Goal: Transaction & Acquisition: Book appointment/travel/reservation

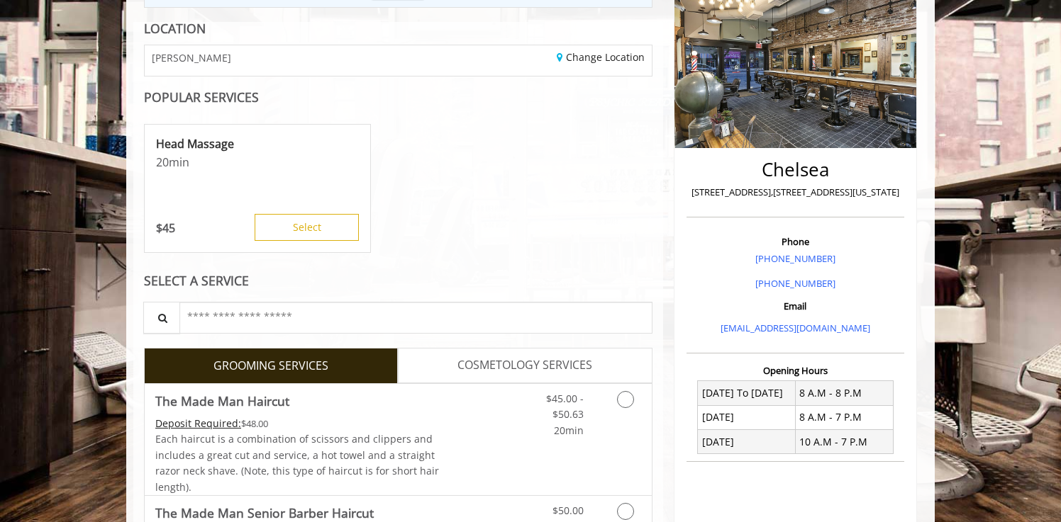
scroll to position [196, 0]
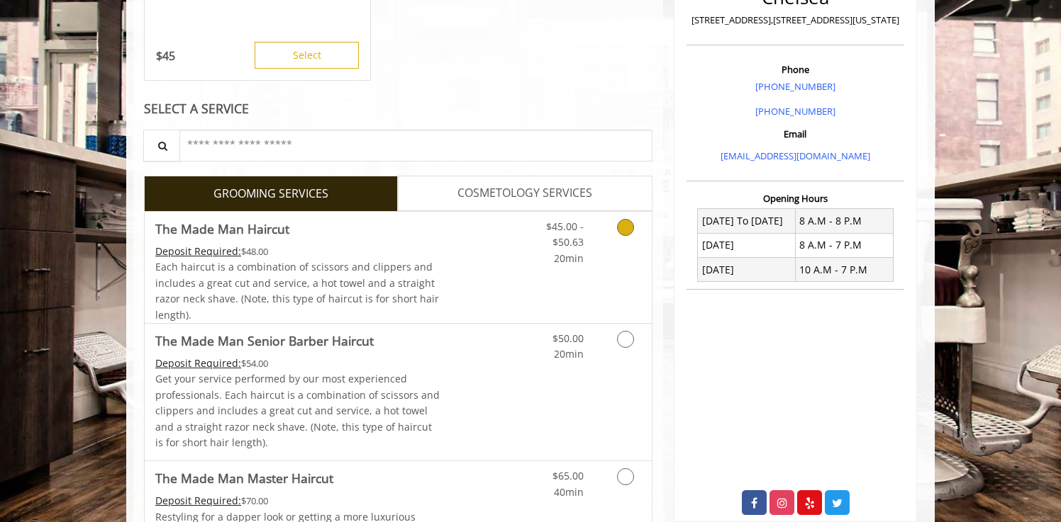
click at [413, 262] on span "Each haircut is a combination of scissors and clippers and includes a great cut…" at bounding box center [297, 290] width 284 height 61
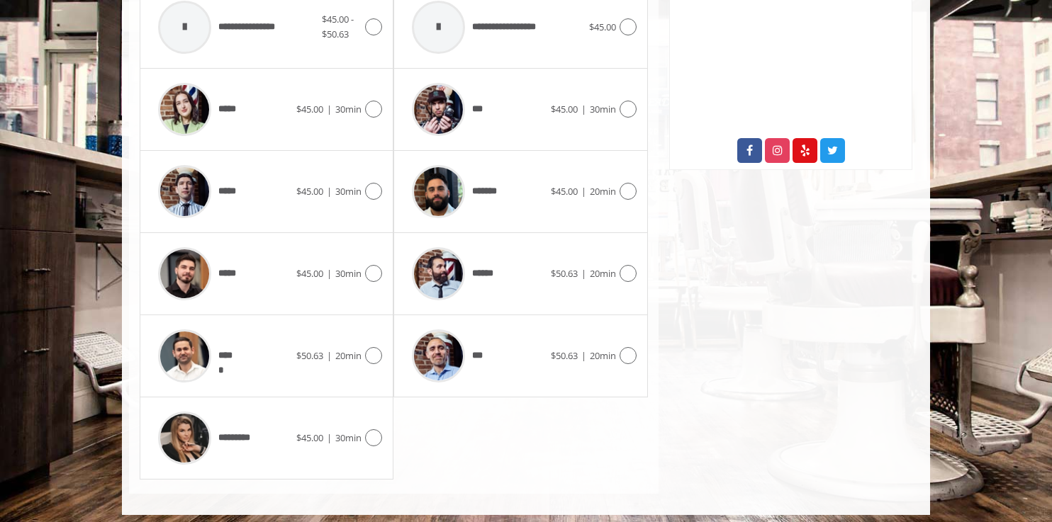
scroll to position [722, 0]
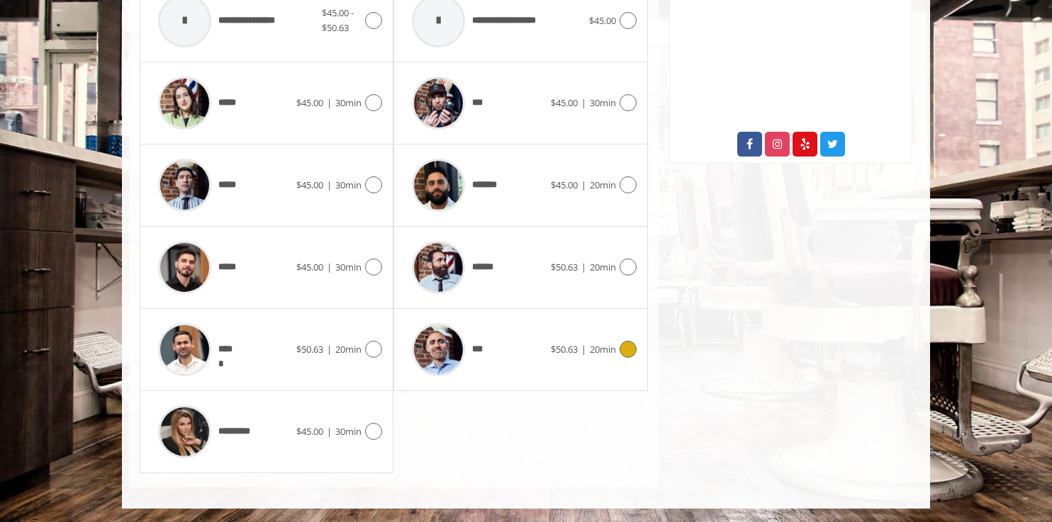
click at [488, 350] on span "***" at bounding box center [481, 349] width 18 height 15
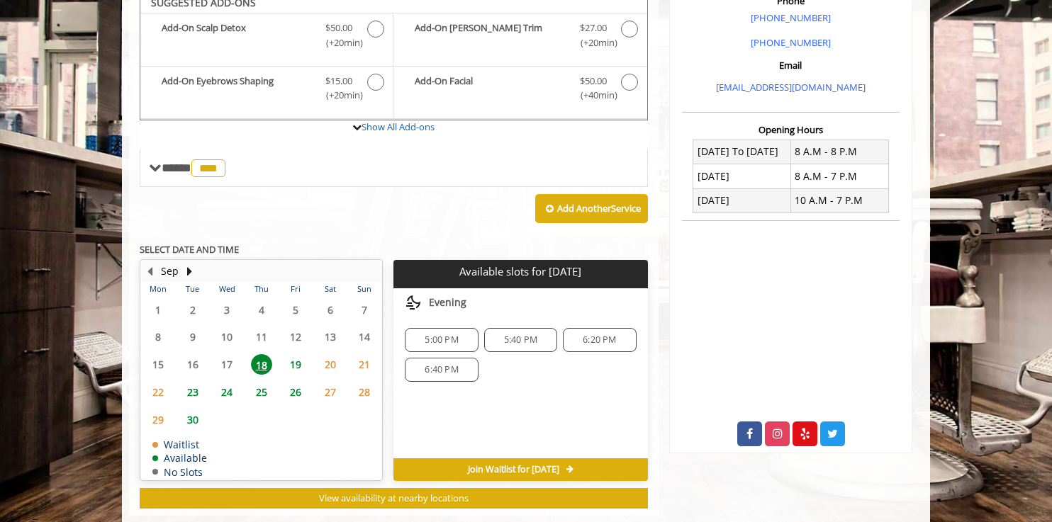
scroll to position [422, 0]
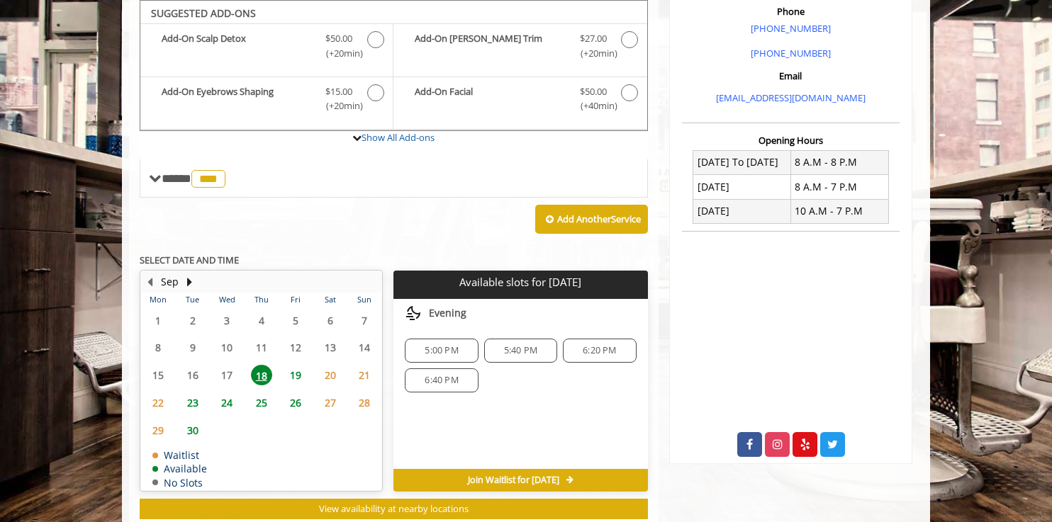
click at [228, 409] on span "24" at bounding box center [226, 403] width 21 height 21
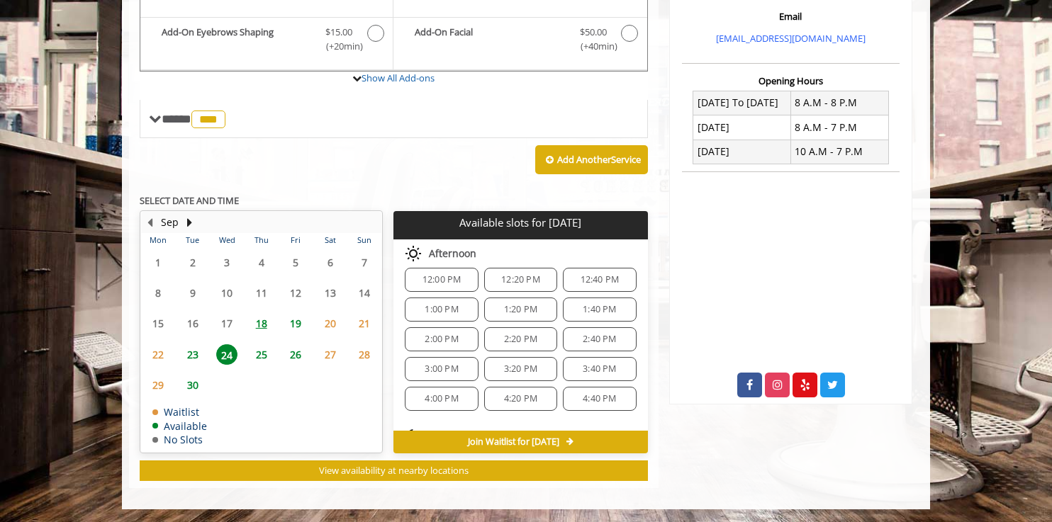
scroll to position [153, 0]
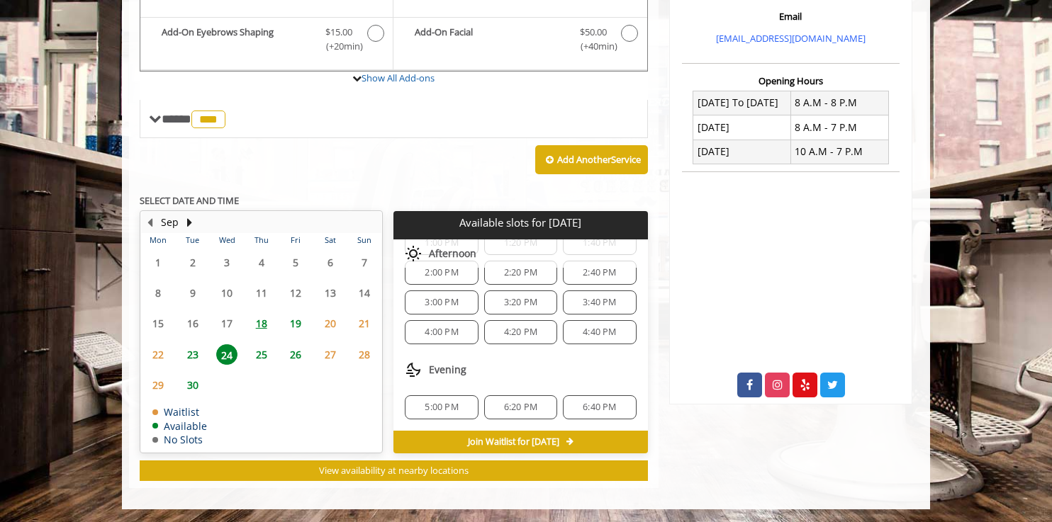
click at [504, 406] on span "6:20 PM" at bounding box center [520, 407] width 33 height 11
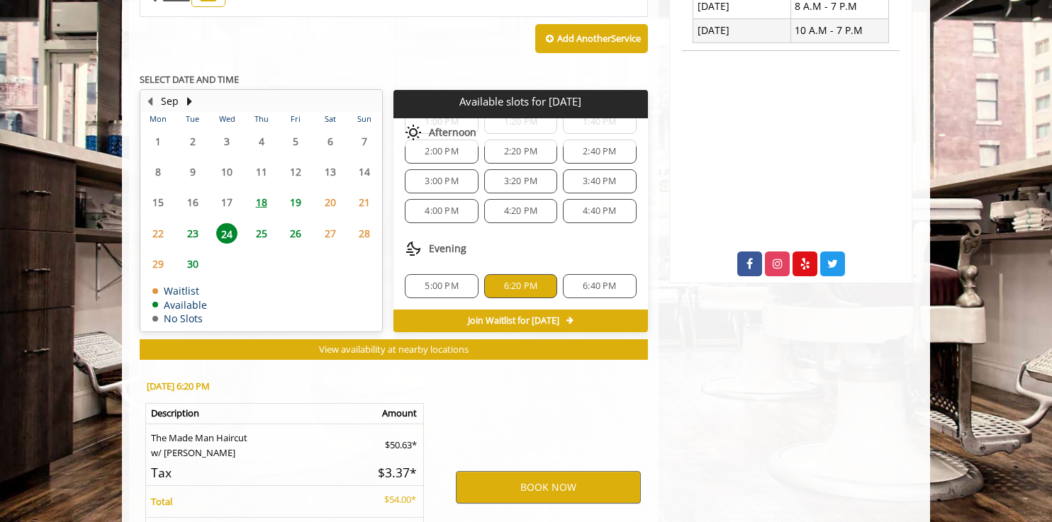
scroll to position [738, 0]
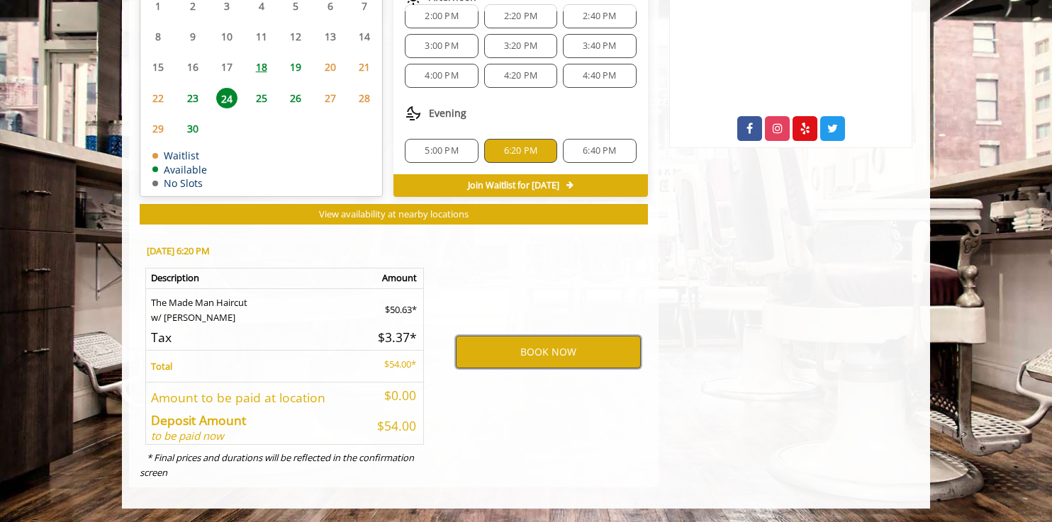
click at [537, 350] on button "BOOK NOW" at bounding box center [548, 352] width 185 height 33
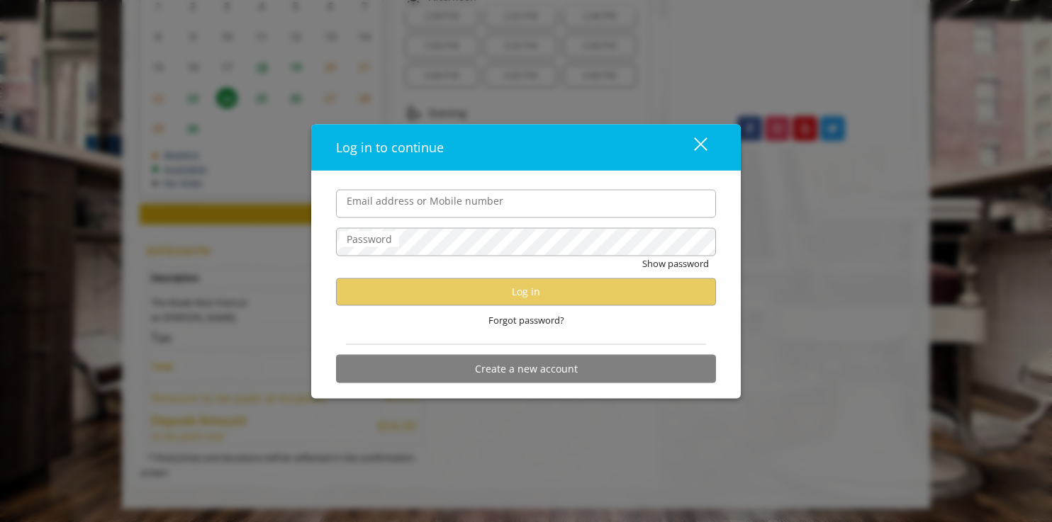
click at [0, 522] on com-1password-button at bounding box center [0, 523] width 0 height 0
type input "**********"
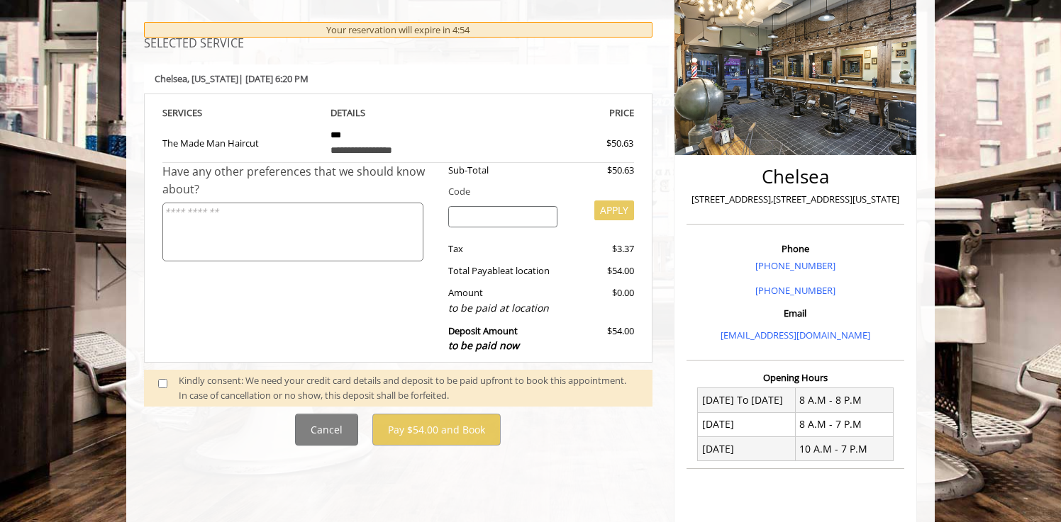
scroll to position [188, 0]
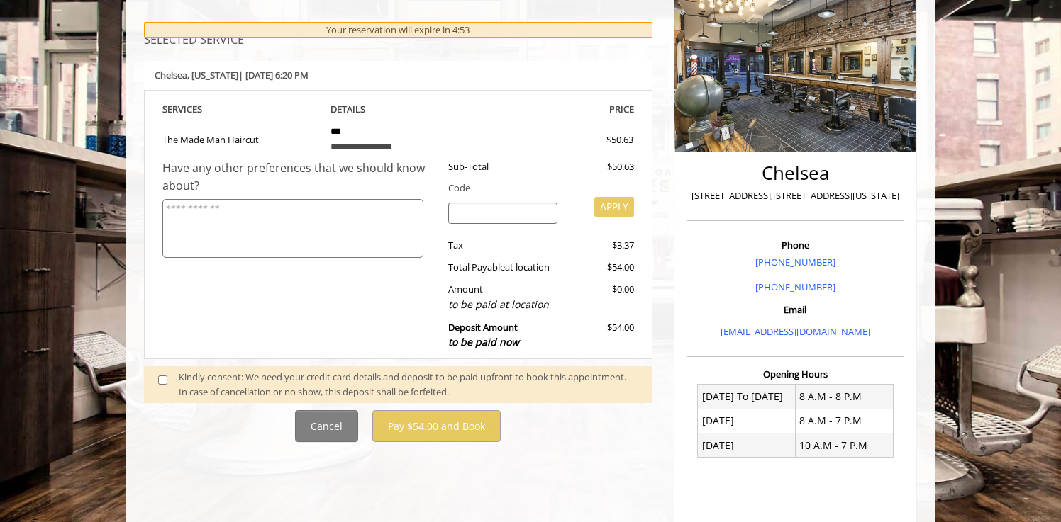
click at [153, 379] on span at bounding box center [168, 385] width 42 height 30
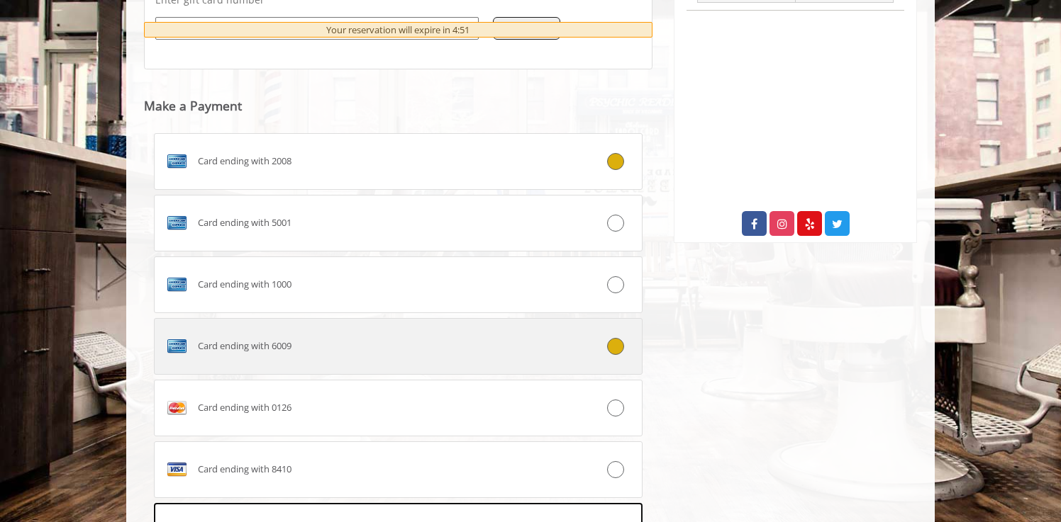
click at [434, 354] on div "Card ending with 6009" at bounding box center [358, 346] width 406 height 23
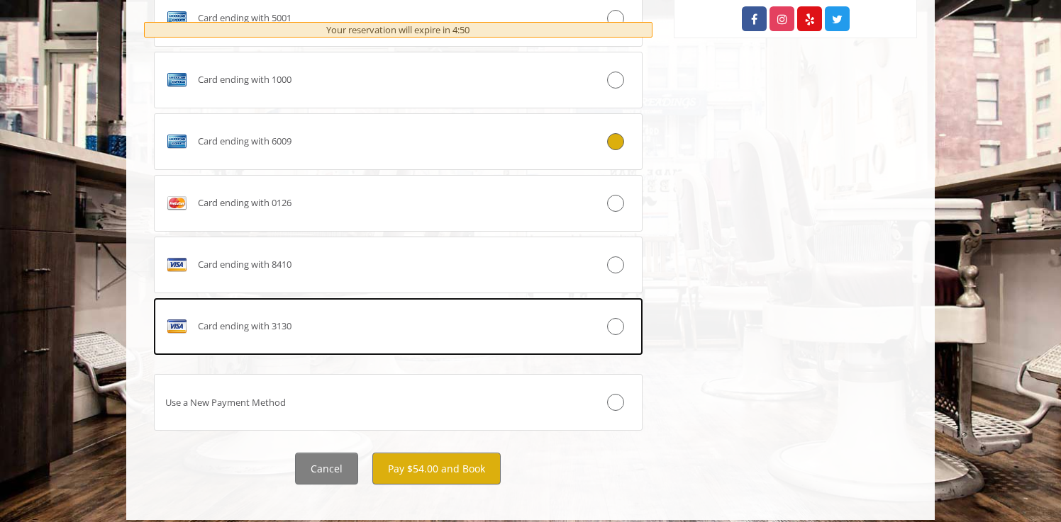
scroll to position [860, 0]
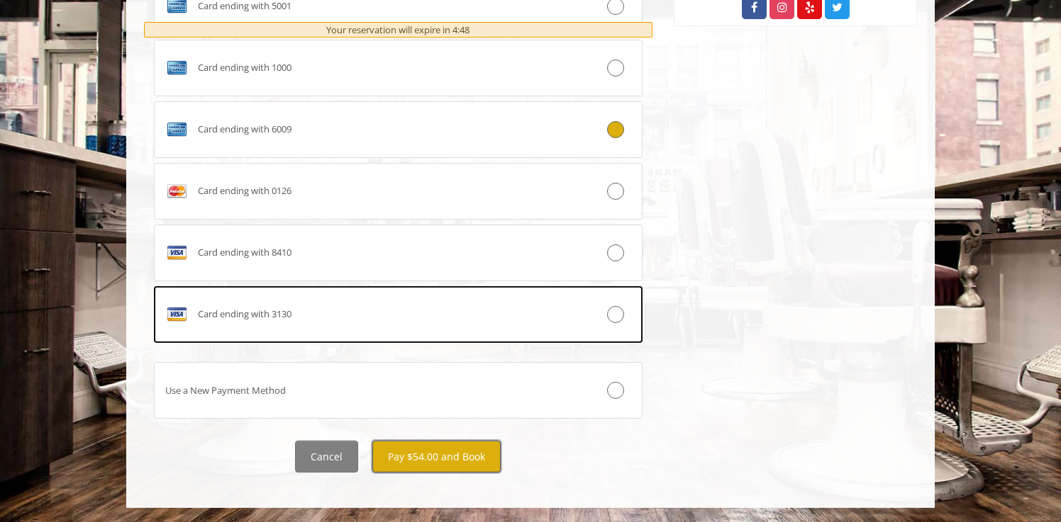
click at [462, 463] on button "Pay $54.00 and Book" at bounding box center [436, 457] width 128 height 32
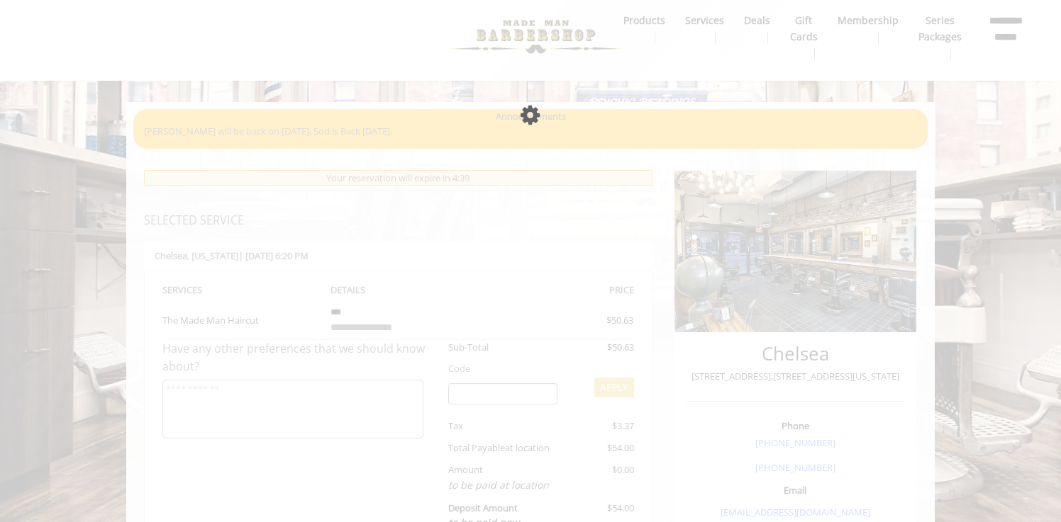
scroll to position [0, 0]
